Goal: Transaction & Acquisition: Purchase product/service

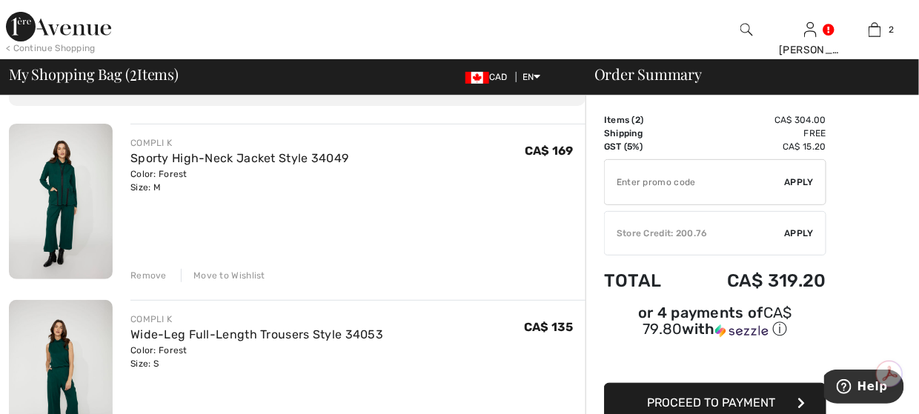
scroll to position [222, 0]
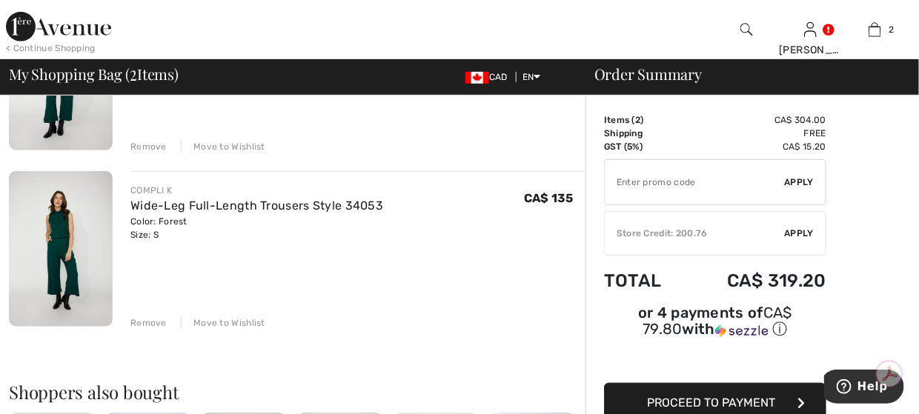
click at [24, 29] on img at bounding box center [58, 27] width 105 height 30
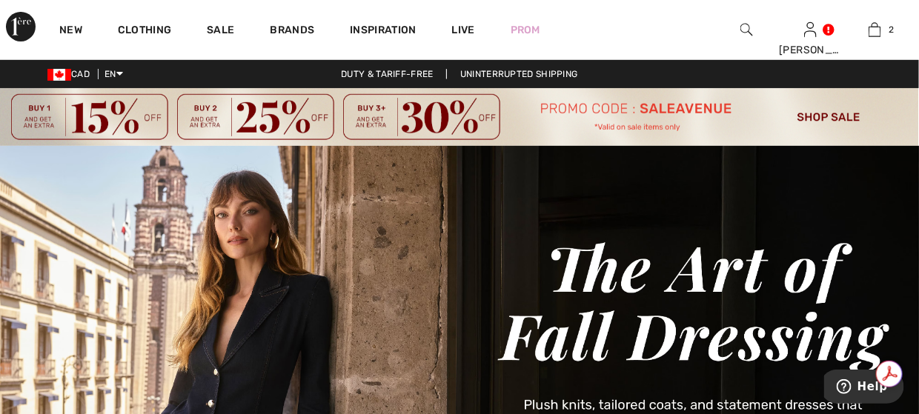
drag, startPoint x: 0, startPoint y: 0, endPoint x: 305, endPoint y: 53, distance: 310.0
click at [305, 53] on div "Brands" at bounding box center [293, 29] width 80 height 59
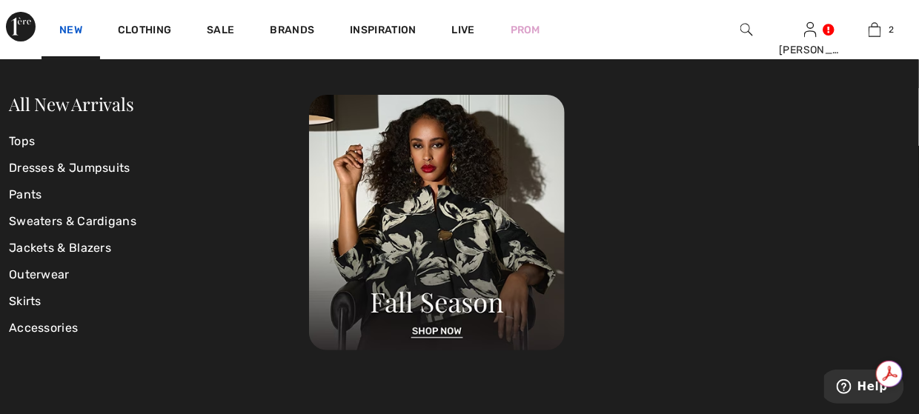
click at [74, 30] on link "New" at bounding box center [70, 32] width 23 height 16
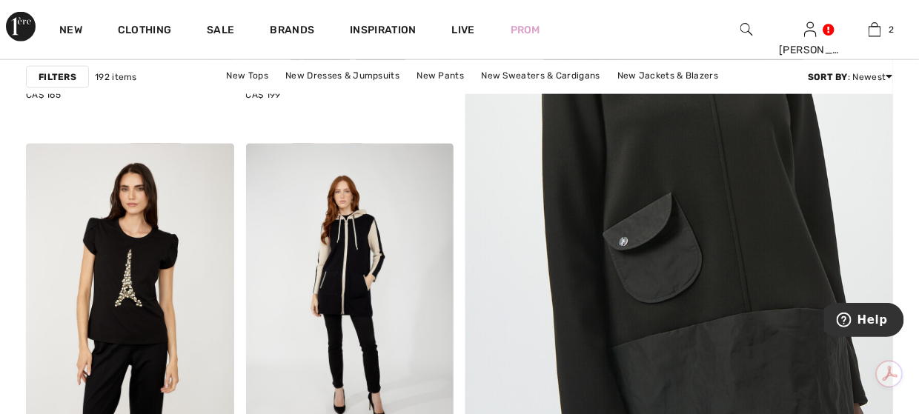
scroll to position [445, 0]
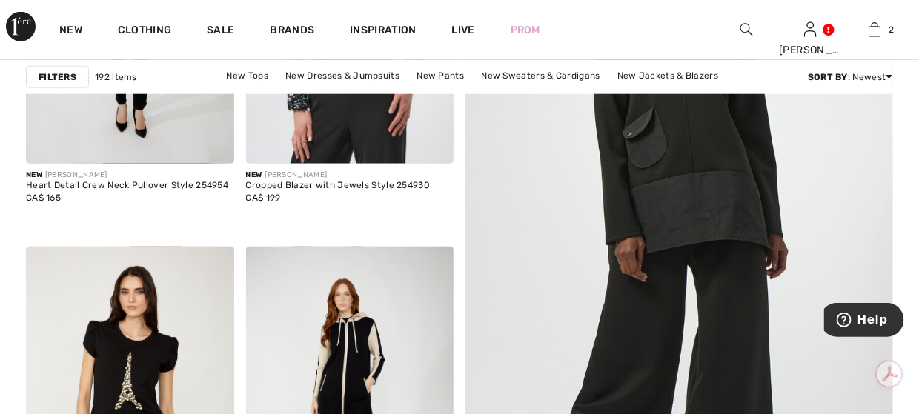
click at [666, 145] on img at bounding box center [679, 237] width 513 height 770
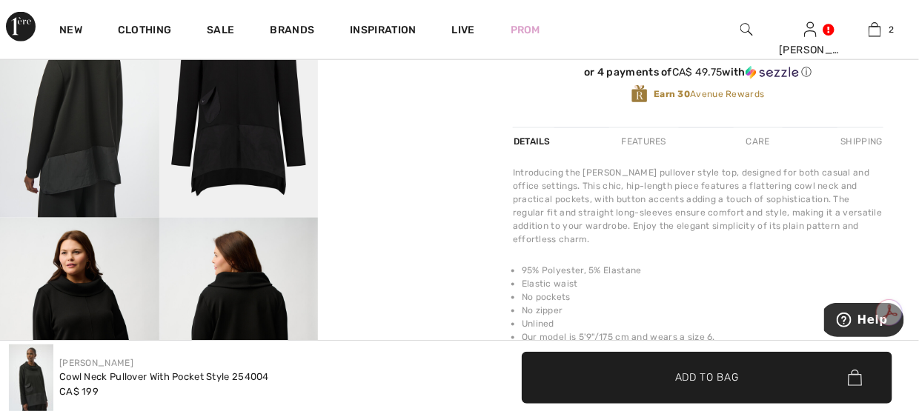
scroll to position [519, 0]
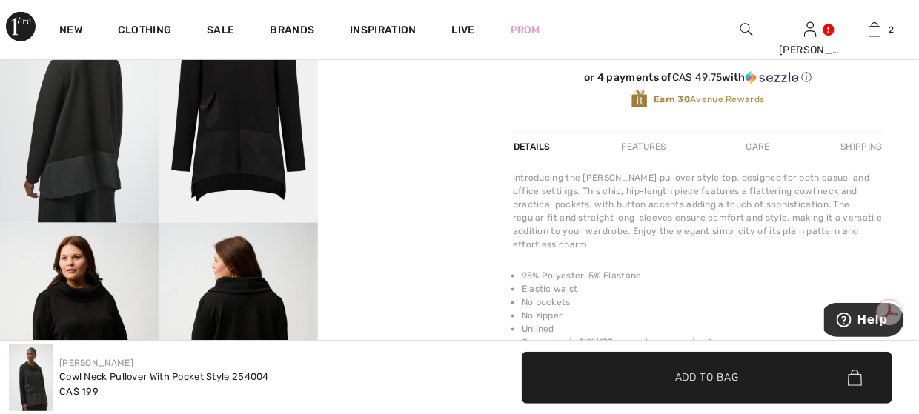
click at [394, 65] on video "Your browser does not support the video tag." at bounding box center [397, 24] width 159 height 79
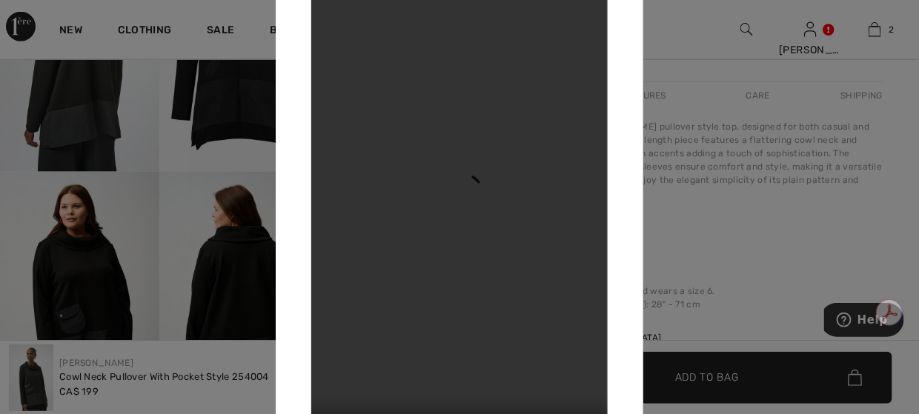
scroll to position [593, 0]
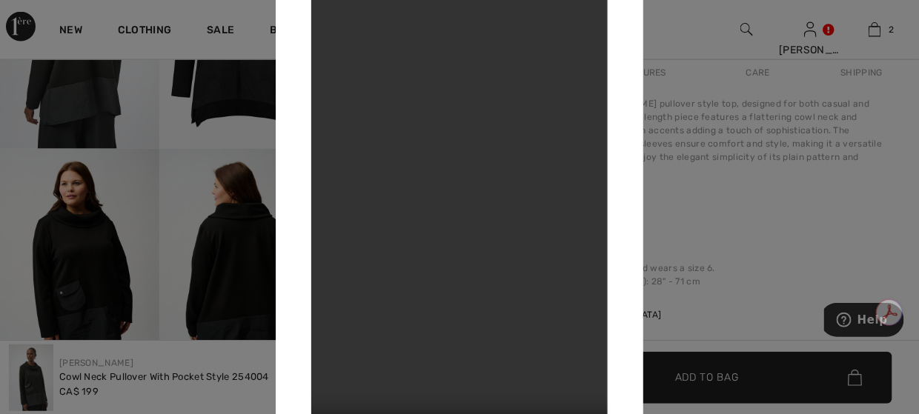
click at [713, 174] on div at bounding box center [459, 207] width 919 height 414
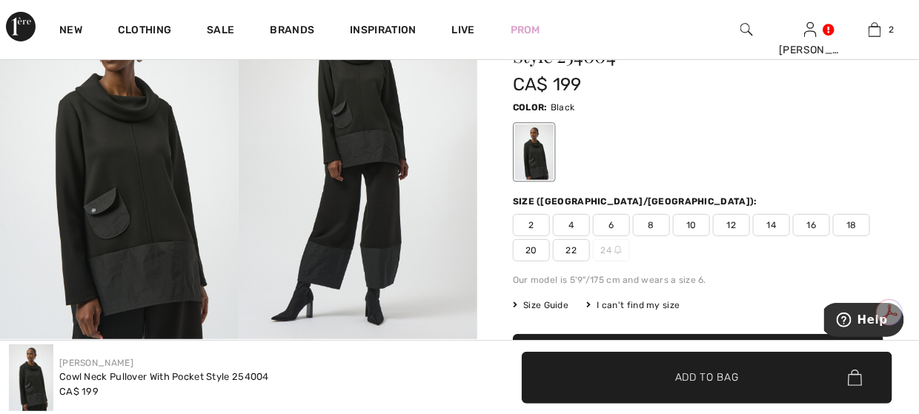
scroll to position [148, 0]
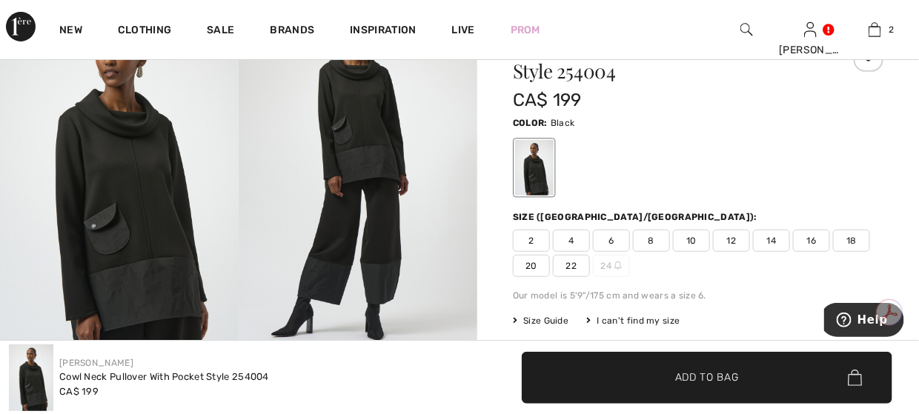
click at [660, 237] on span "8" at bounding box center [651, 241] width 37 height 22
click at [741, 373] on span "✔ Added to Bag Add to Bag" at bounding box center [707, 378] width 371 height 52
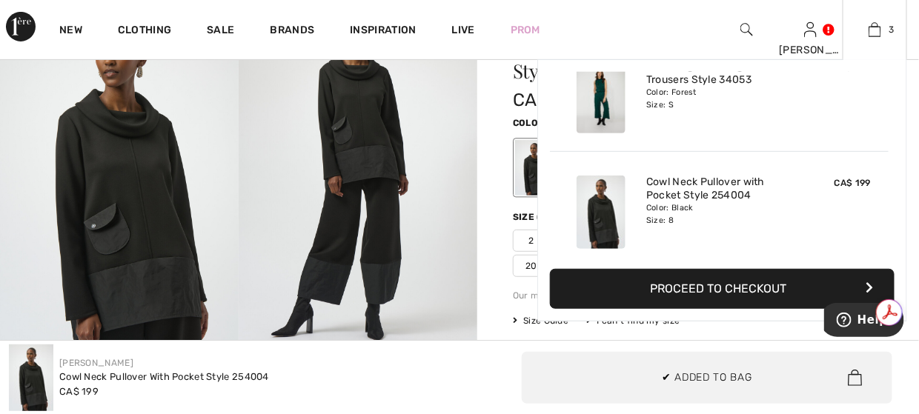
scroll to position [160, 0]
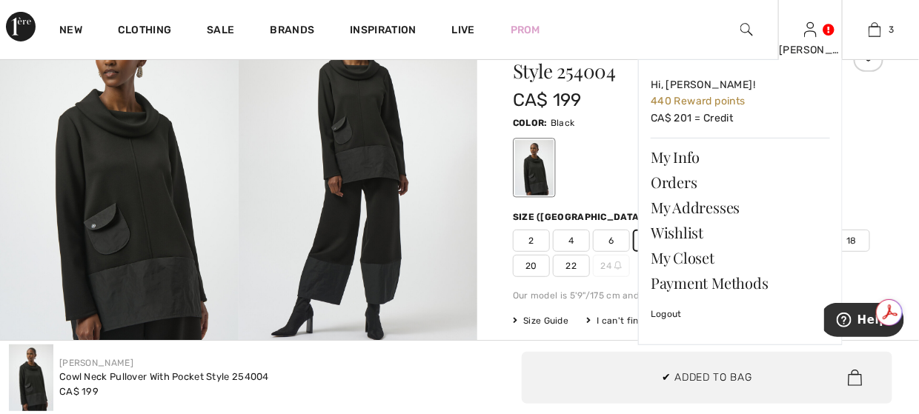
click at [816, 43] on div "[PERSON_NAME]" at bounding box center [810, 50] width 63 height 16
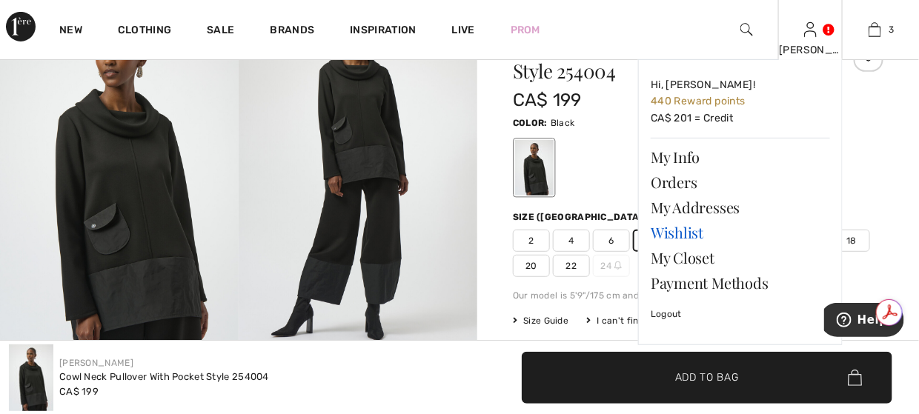
click at [677, 226] on link "Wishlist" at bounding box center [740, 232] width 179 height 25
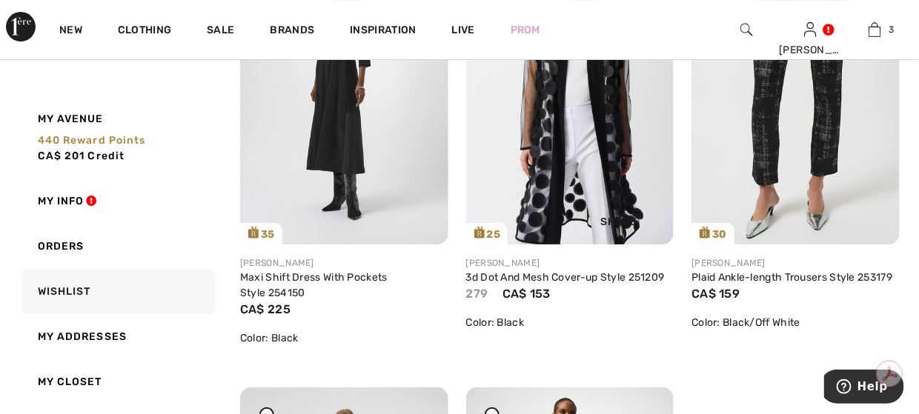
scroll to position [1557, 0]
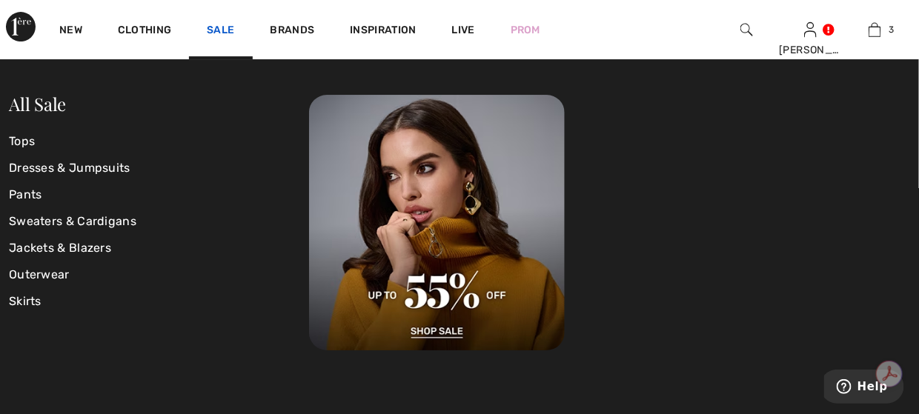
click at [211, 26] on link "Sale" at bounding box center [220, 32] width 27 height 16
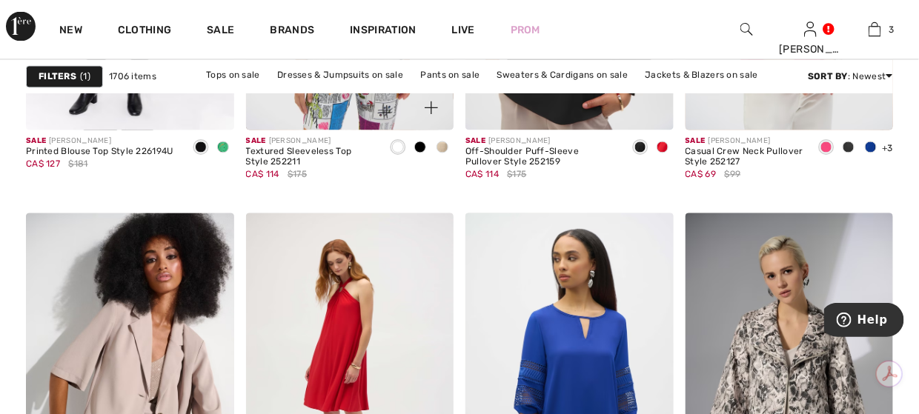
scroll to position [4226, 0]
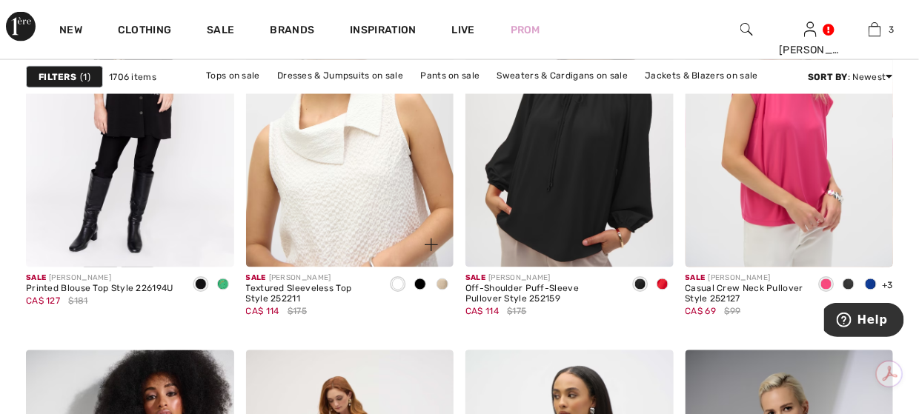
click at [378, 162] on img at bounding box center [350, 112] width 208 height 312
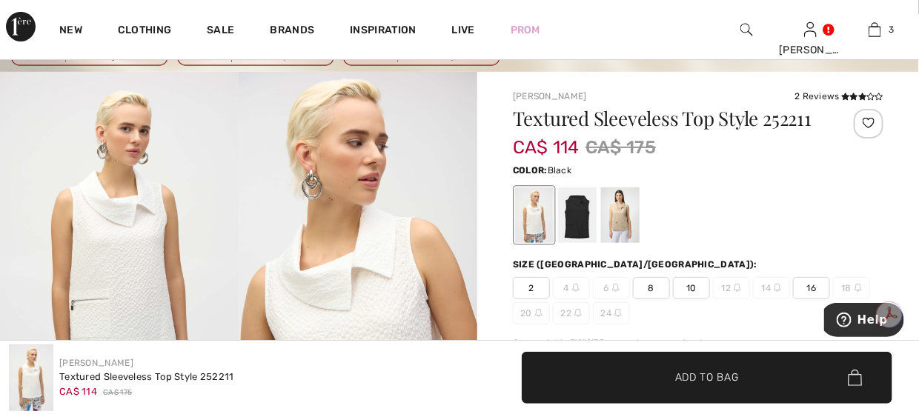
click at [574, 214] on div at bounding box center [577, 216] width 39 height 56
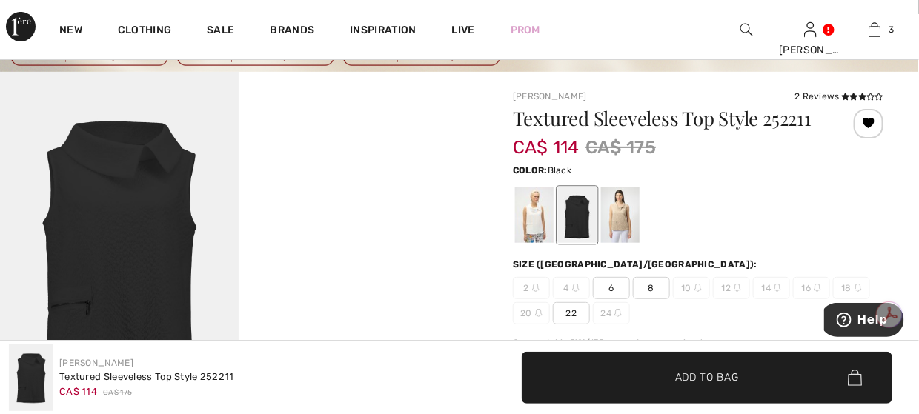
click at [655, 290] on span "8" at bounding box center [651, 288] width 37 height 22
click at [688, 364] on span "✔ Added to Bag Add to Bag" at bounding box center [707, 378] width 371 height 52
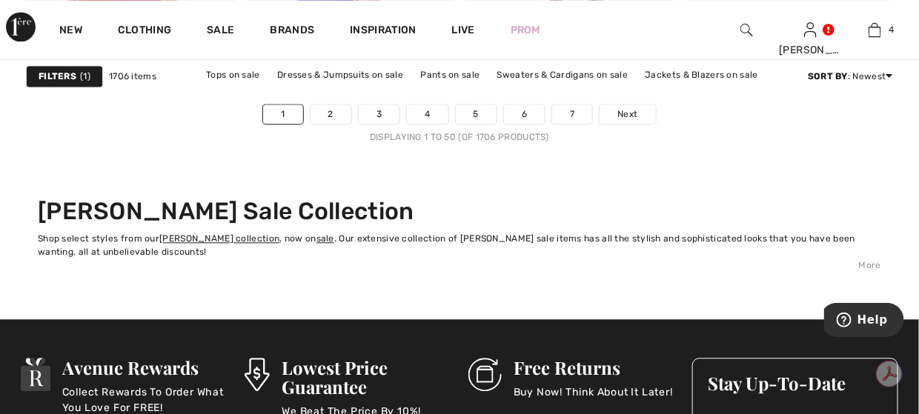
scroll to position [6080, 0]
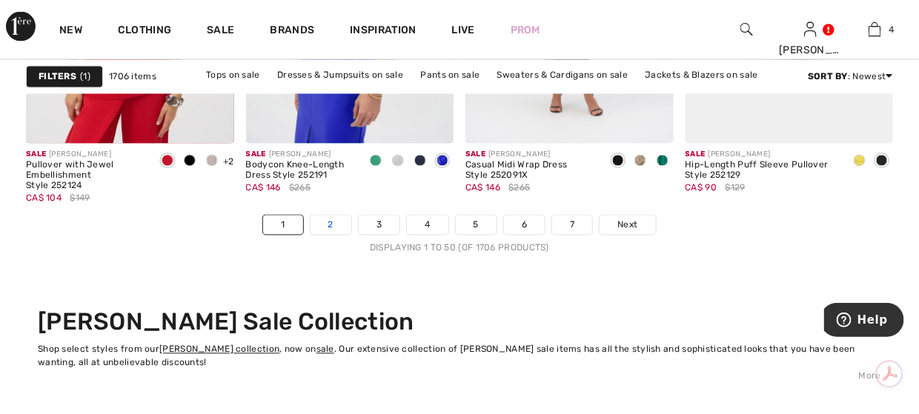
click at [335, 225] on link "2" at bounding box center [331, 225] width 41 height 19
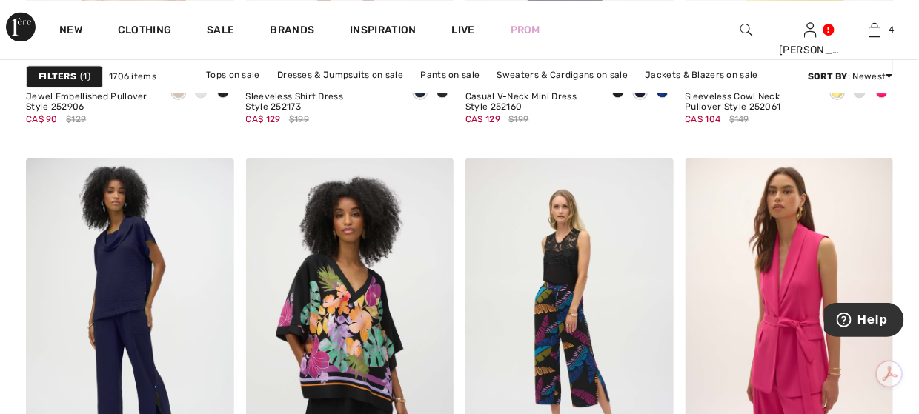
scroll to position [2818, 0]
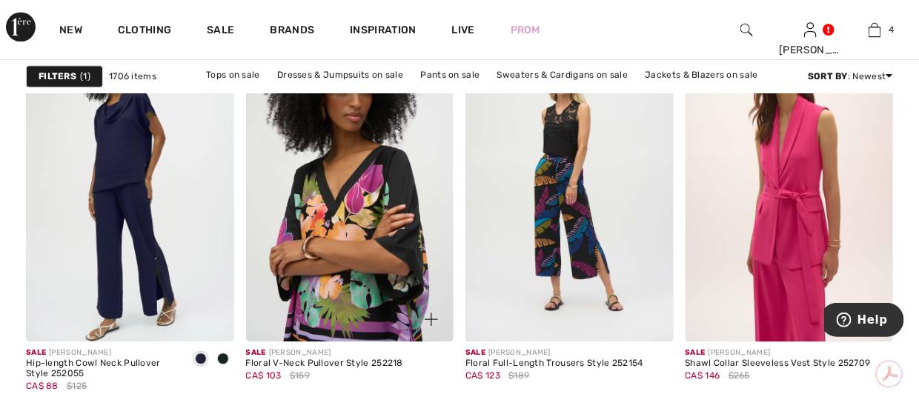
click at [324, 203] on img at bounding box center [350, 186] width 208 height 312
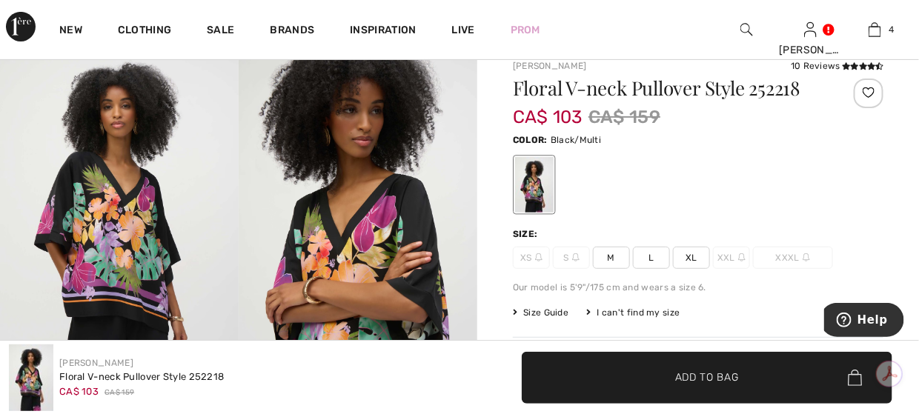
scroll to position [222, 0]
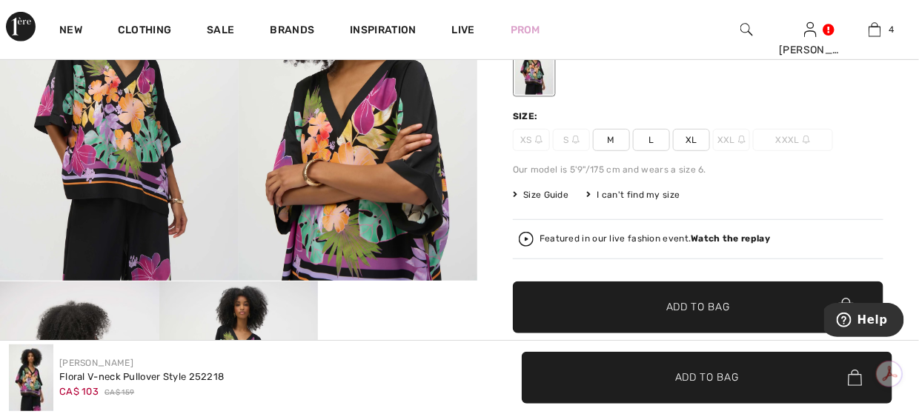
click at [604, 140] on span "M" at bounding box center [611, 140] width 37 height 22
click at [674, 305] on span "Add to Bag" at bounding box center [699, 308] width 64 height 16
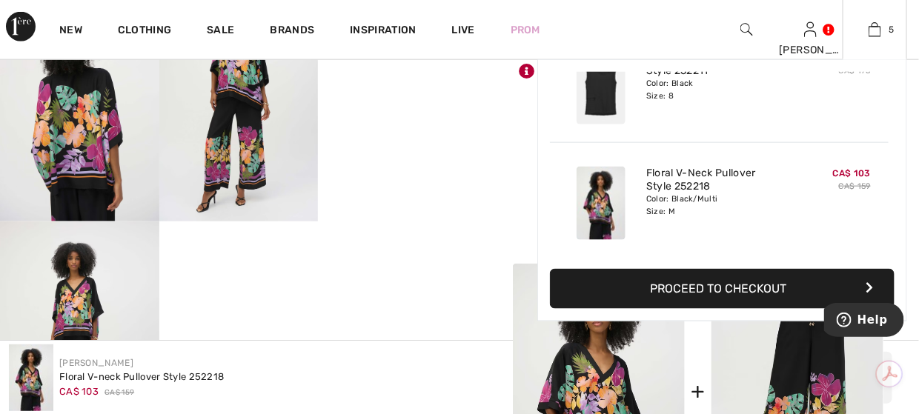
scroll to position [593, 0]
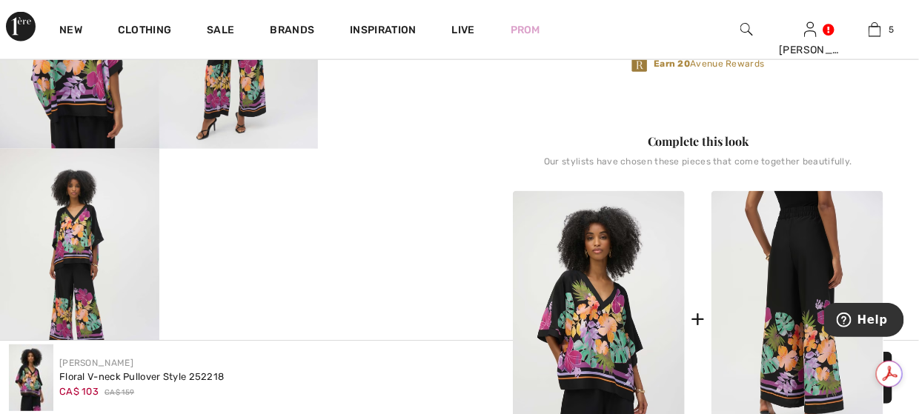
click at [770, 331] on img at bounding box center [798, 320] width 172 height 258
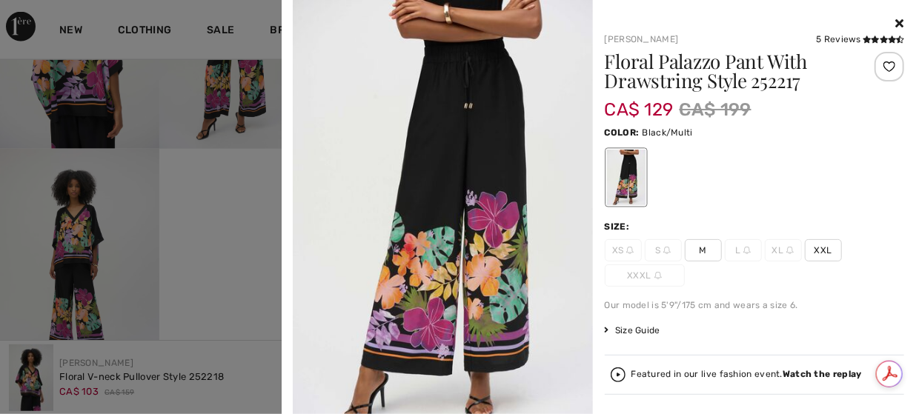
click at [692, 248] on span "M" at bounding box center [703, 250] width 37 height 22
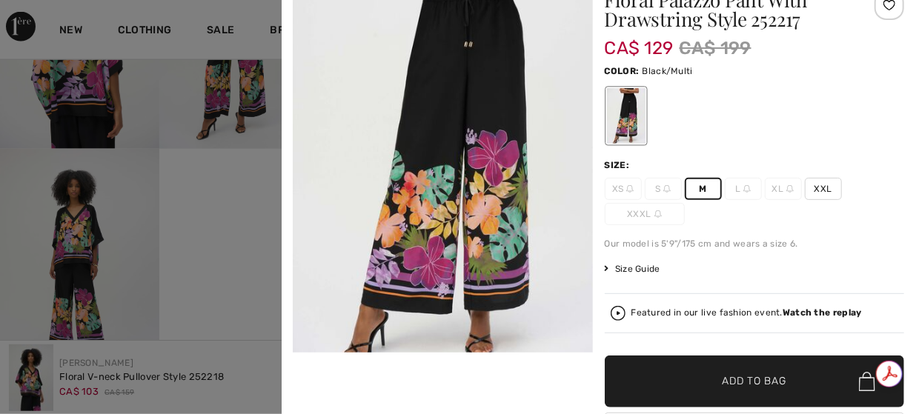
scroll to position [145, 0]
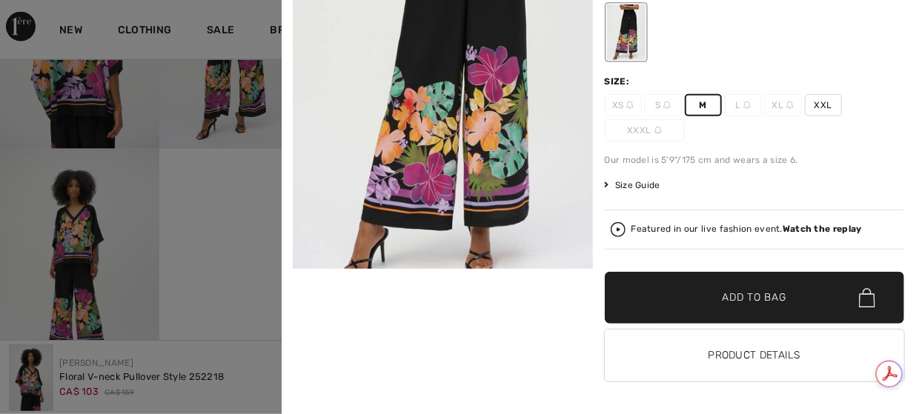
click at [716, 283] on span "✔ Added to Bag Add to Bag" at bounding box center [755, 298] width 300 height 52
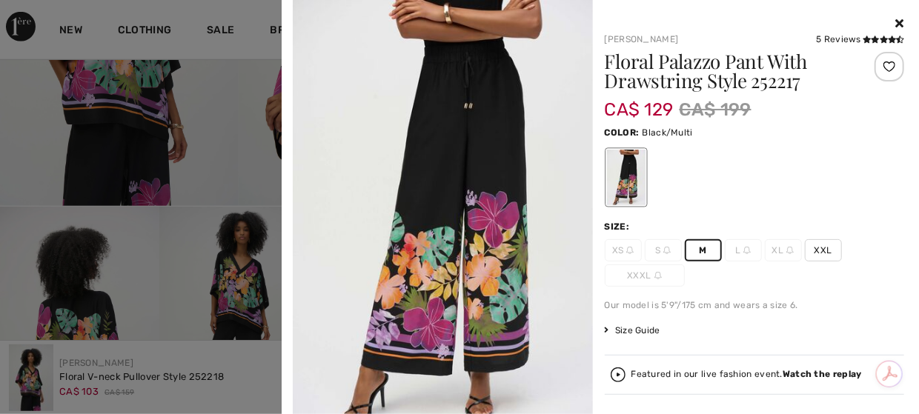
scroll to position [297, 0]
click at [880, 42] on icon at bounding box center [884, 39] width 8 height 7
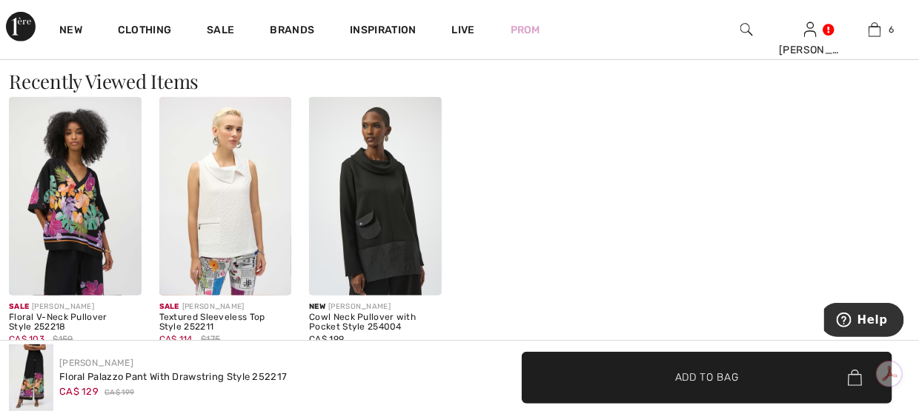
scroll to position [1780, 0]
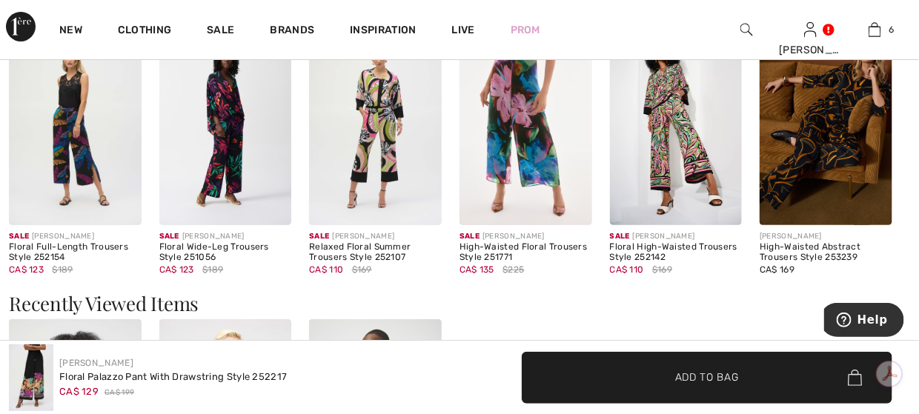
click at [685, 141] on img at bounding box center [676, 126] width 133 height 199
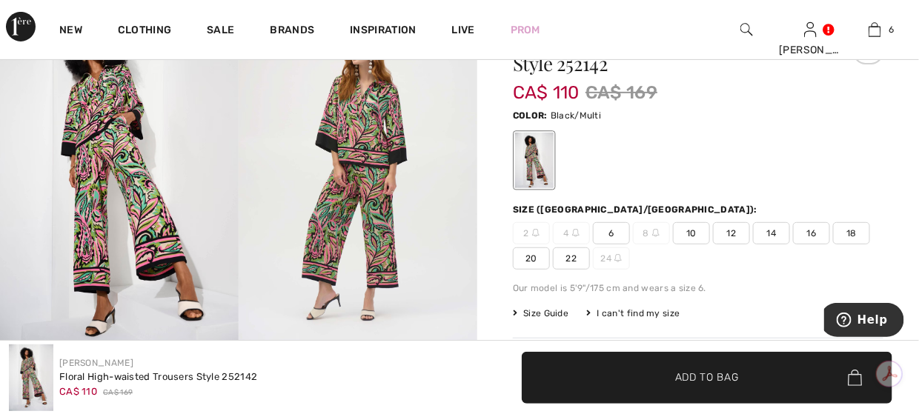
click at [399, 133] on img at bounding box center [358, 177] width 239 height 358
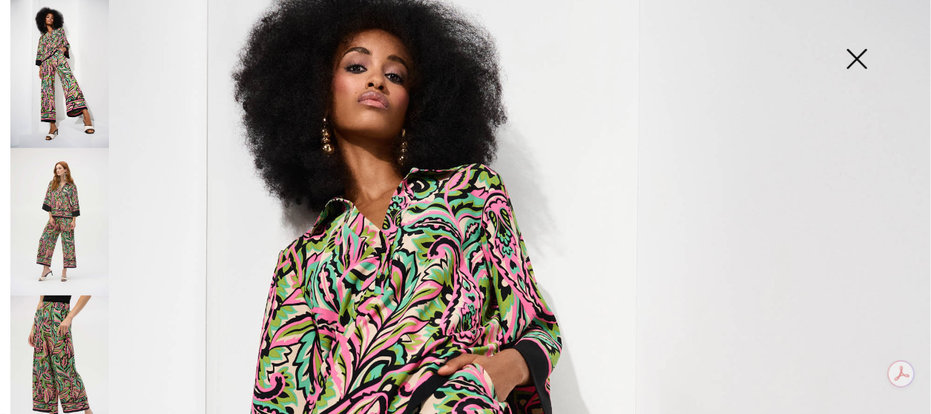
scroll to position [222, 0]
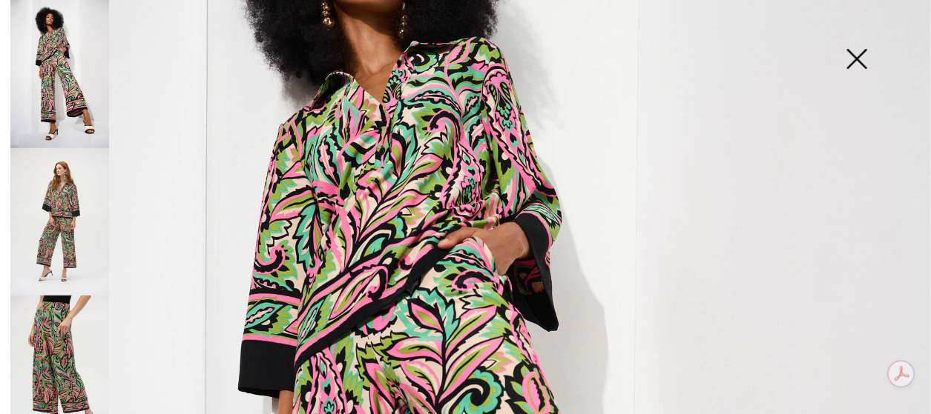
click at [67, 202] on img at bounding box center [59, 222] width 99 height 148
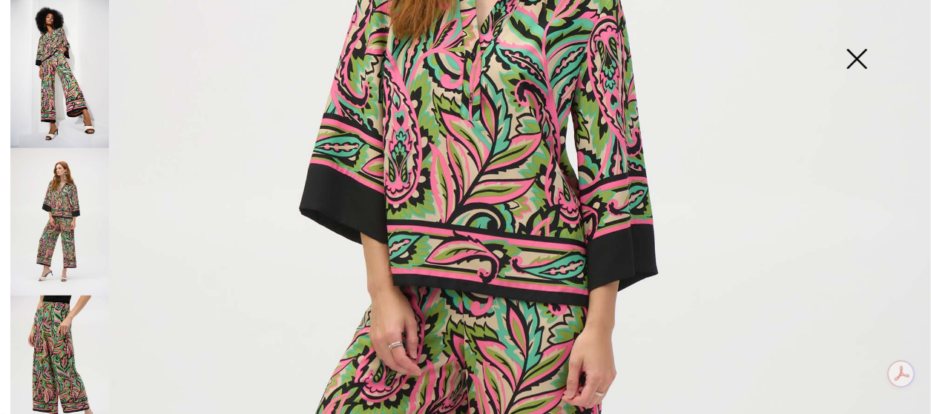
scroll to position [371, 0]
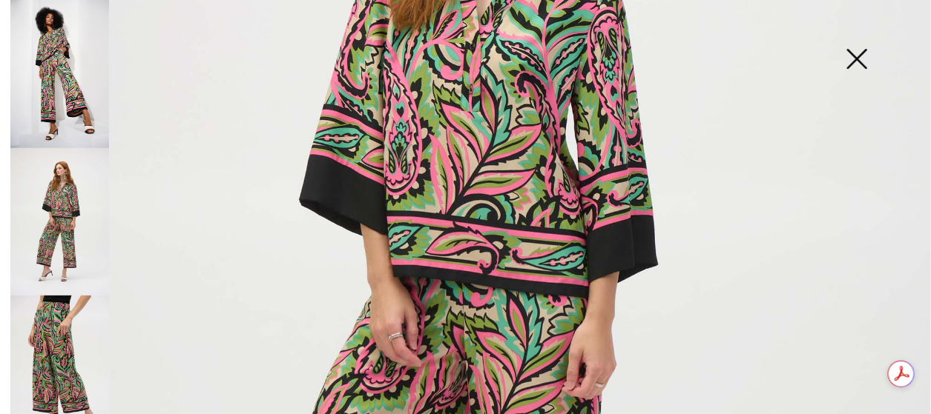
click at [853, 53] on img at bounding box center [856, 60] width 74 height 76
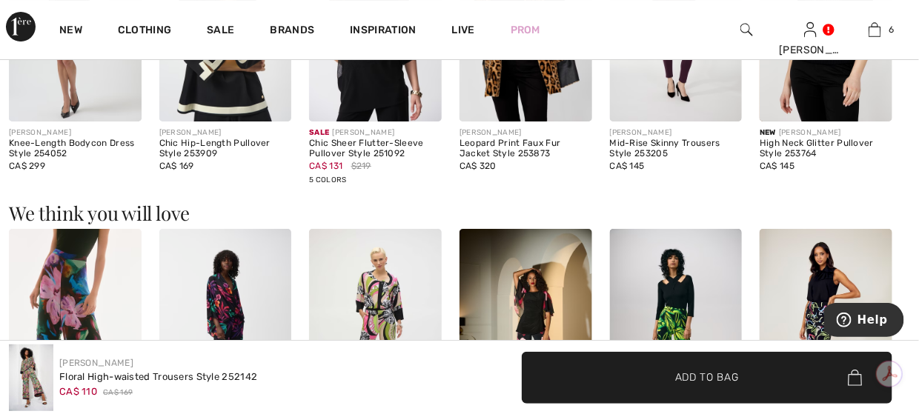
scroll to position [1854, 0]
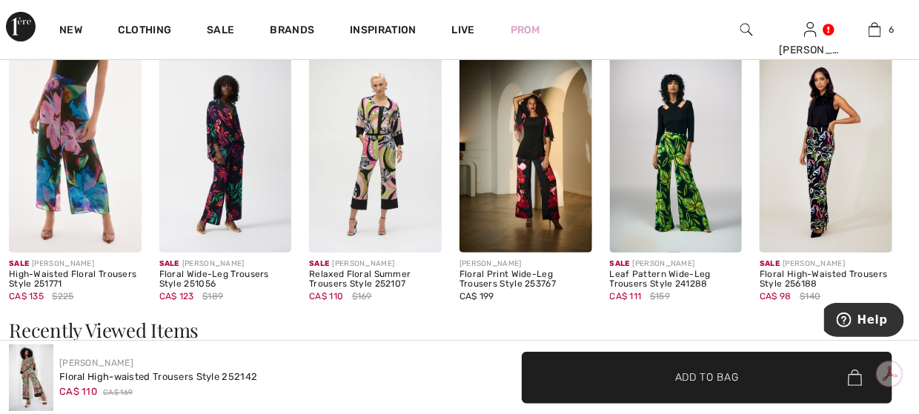
click at [217, 148] on img at bounding box center [225, 153] width 133 height 199
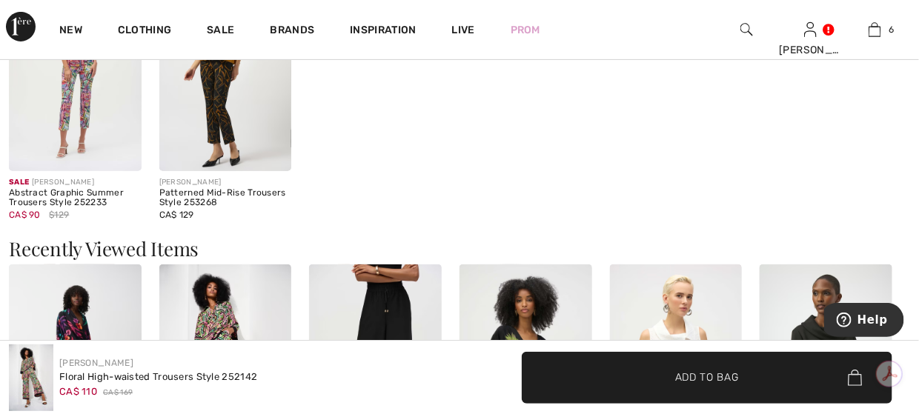
scroll to position [2072, 0]
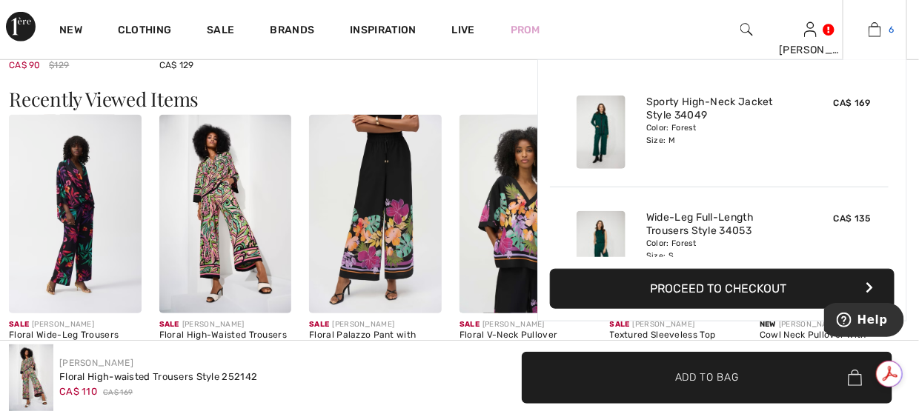
click at [873, 29] on img at bounding box center [875, 30] width 13 height 18
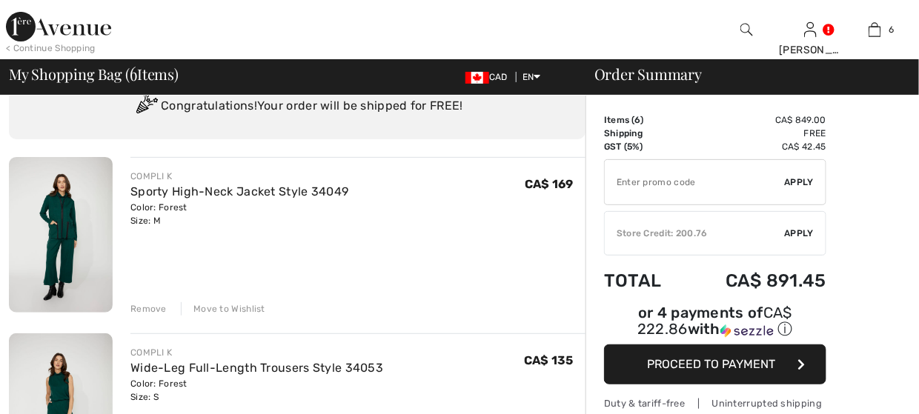
scroll to position [74, 0]
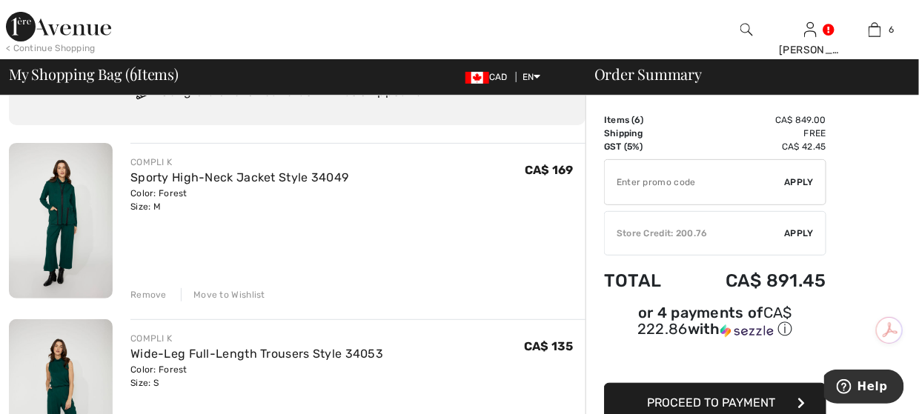
click at [214, 294] on div "Move to Wishlist" at bounding box center [223, 294] width 85 height 13
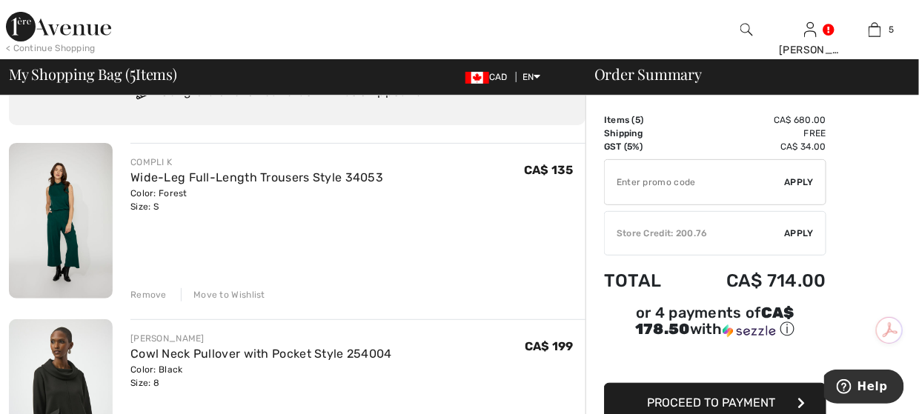
click at [202, 298] on div "Move to Wishlist" at bounding box center [223, 294] width 85 height 13
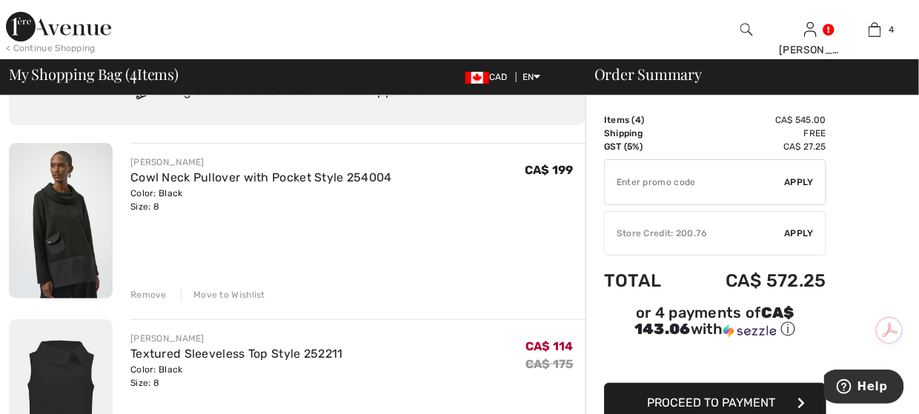
click at [202, 298] on div "Move to Wishlist" at bounding box center [223, 294] width 85 height 13
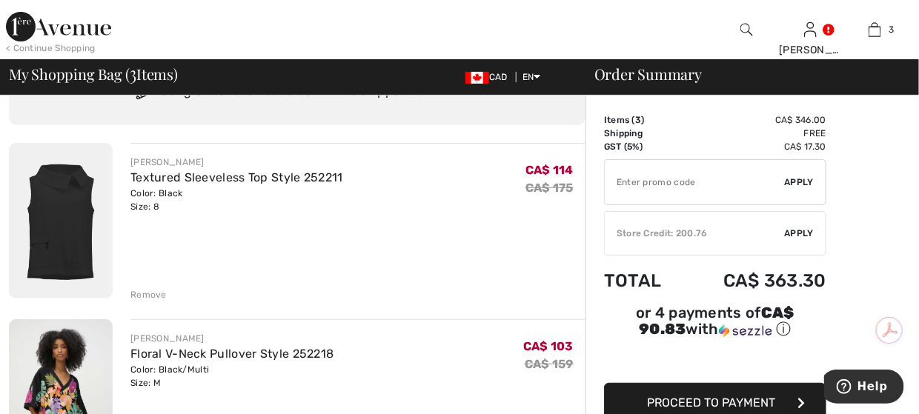
click at [641, 190] on input "TEXT" at bounding box center [695, 182] width 180 height 44
type input "SALEAVENUE"
click at [798, 182] on span "Apply" at bounding box center [800, 182] width 30 height 13
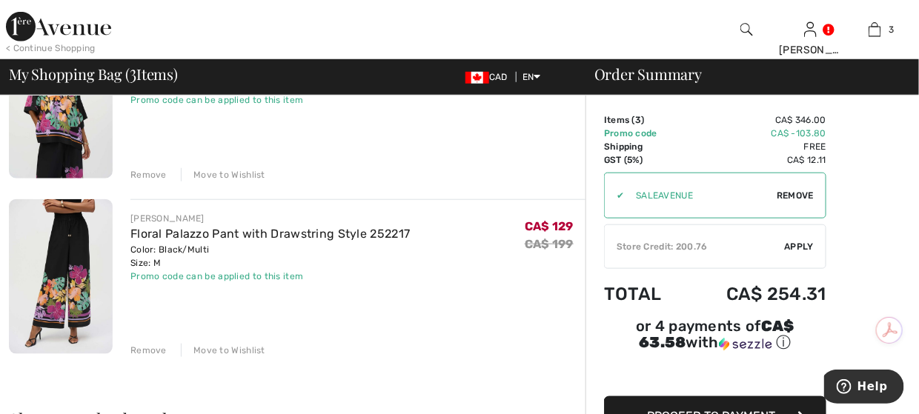
scroll to position [222, 0]
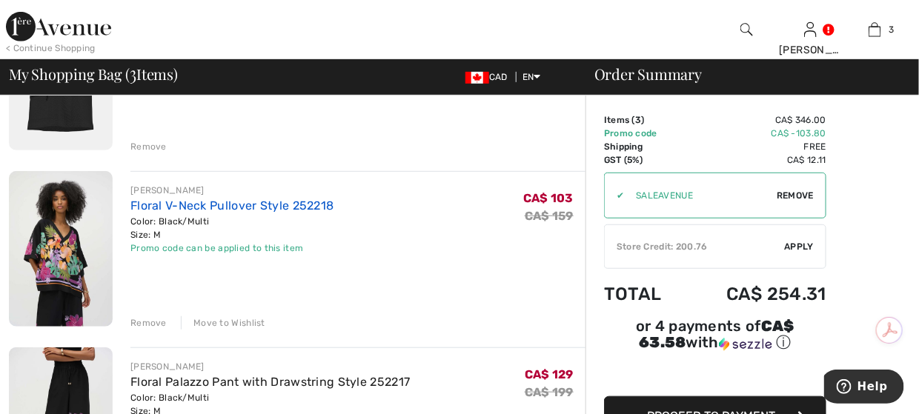
click at [251, 205] on link "Floral V-Neck Pullover Style 252218" at bounding box center [232, 206] width 204 height 14
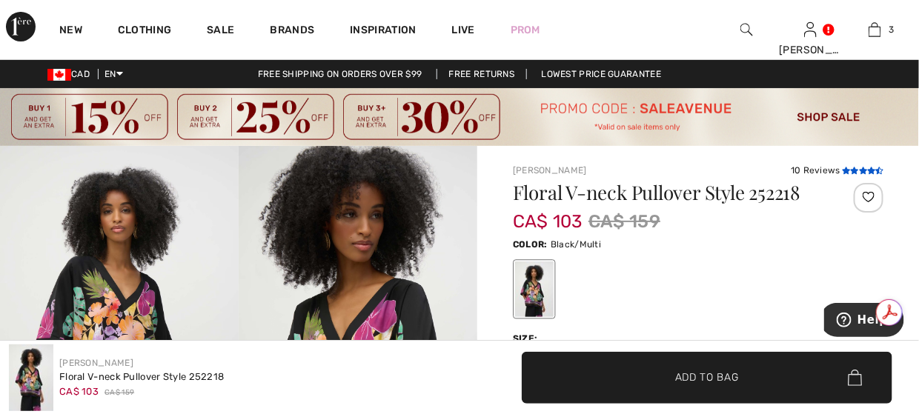
click at [851, 168] on icon at bounding box center [855, 170] width 8 height 7
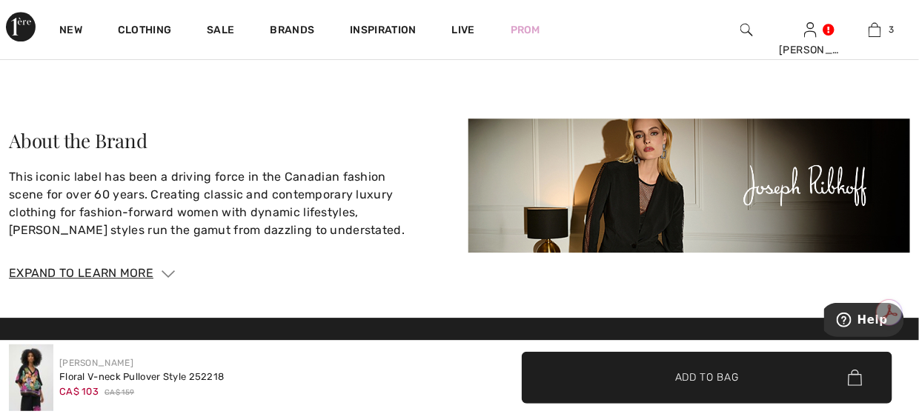
scroll to position [3150, 0]
